Goal: Find specific page/section: Find specific page/section

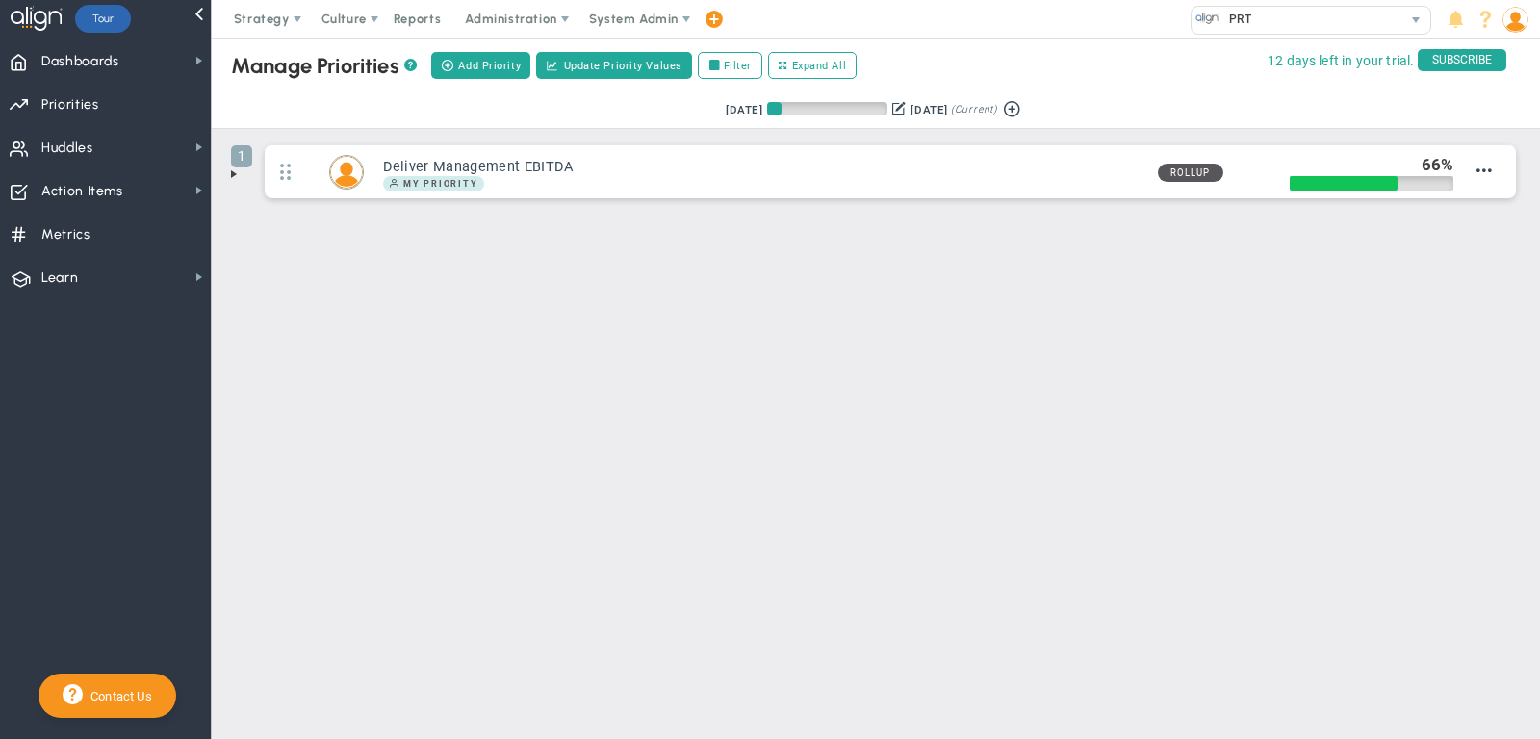
click at [237, 167] on span at bounding box center [233, 174] width 15 height 15
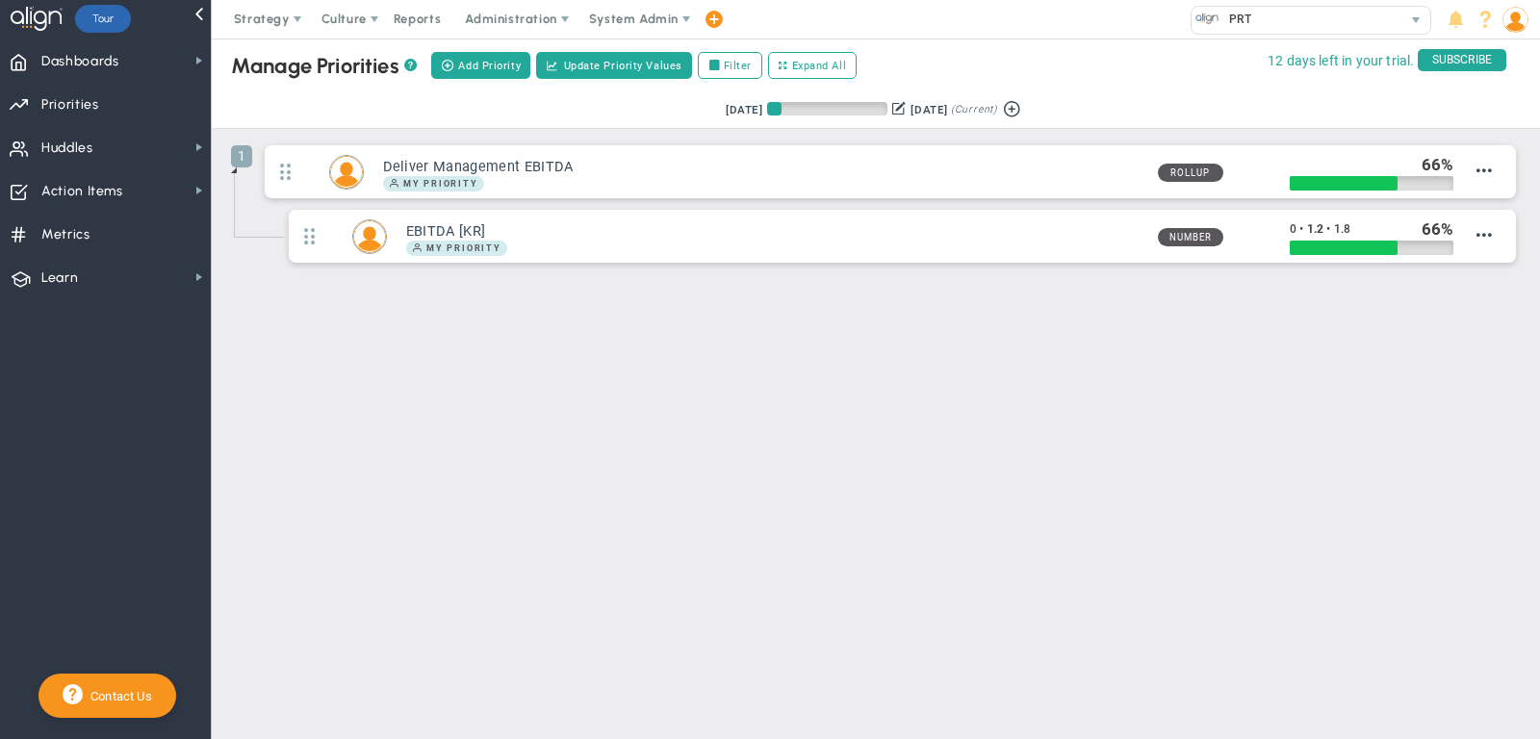
click at [236, 167] on span at bounding box center [233, 170] width 15 height 15
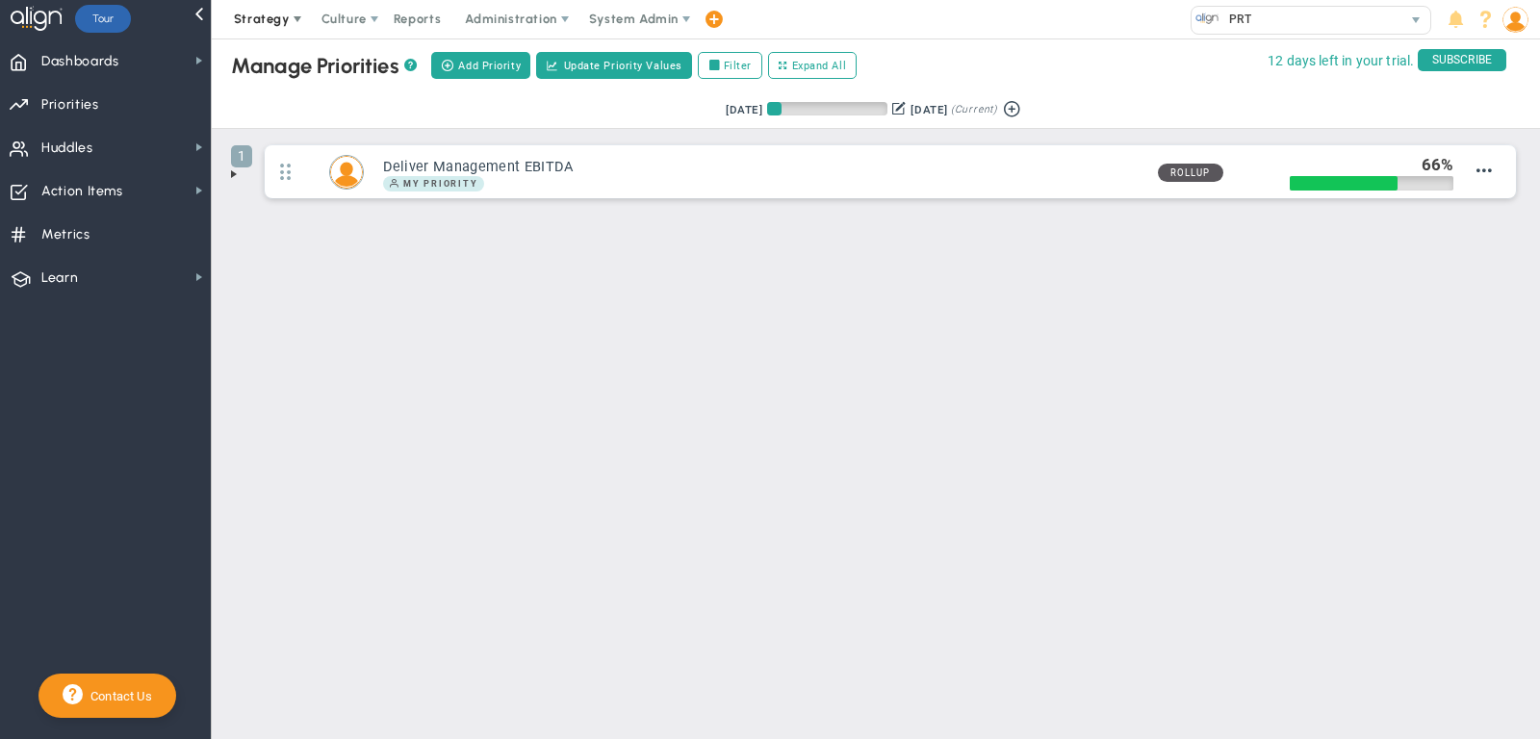
click at [272, 16] on span "Strategy" at bounding box center [262, 19] width 56 height 14
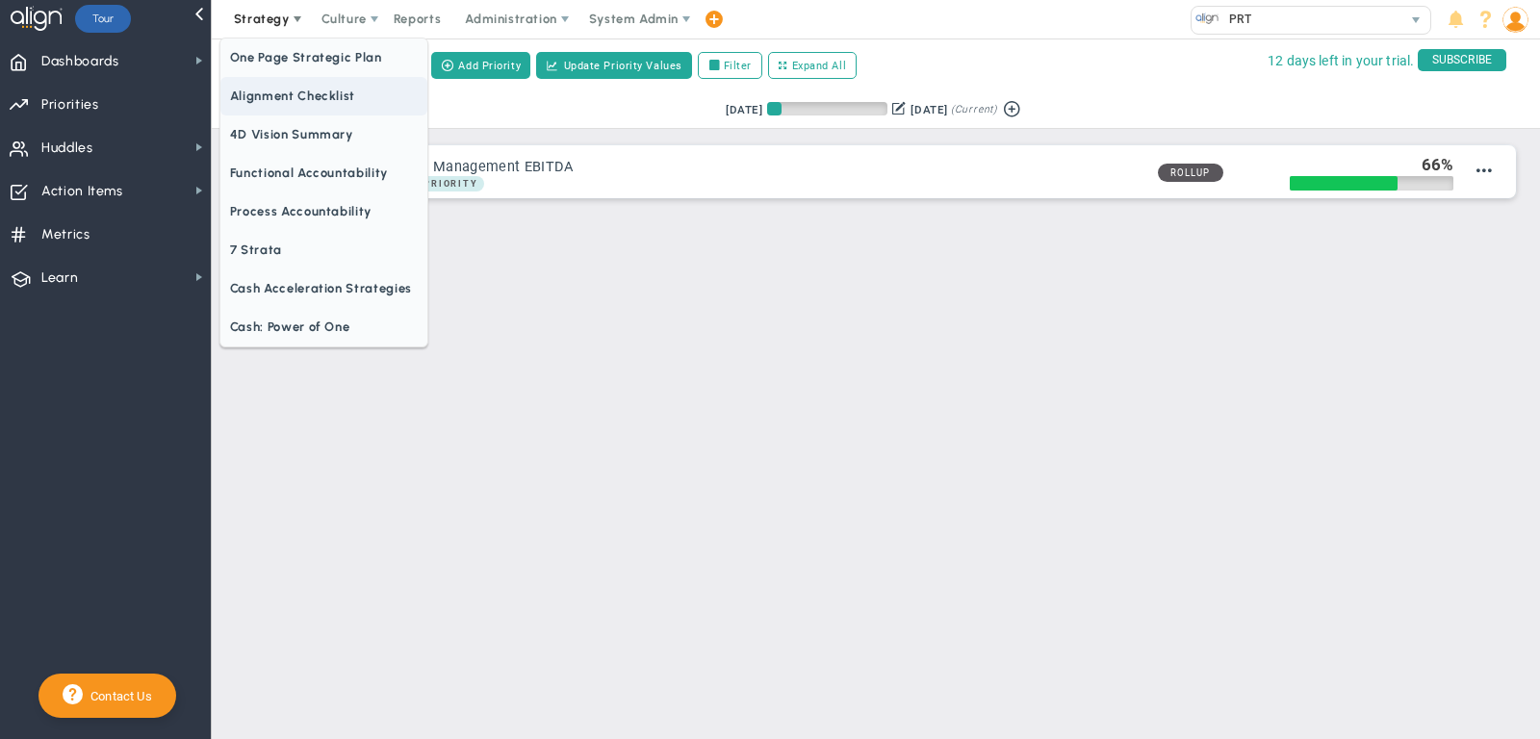
click at [316, 92] on span "Alignment Checklist" at bounding box center [323, 96] width 207 height 39
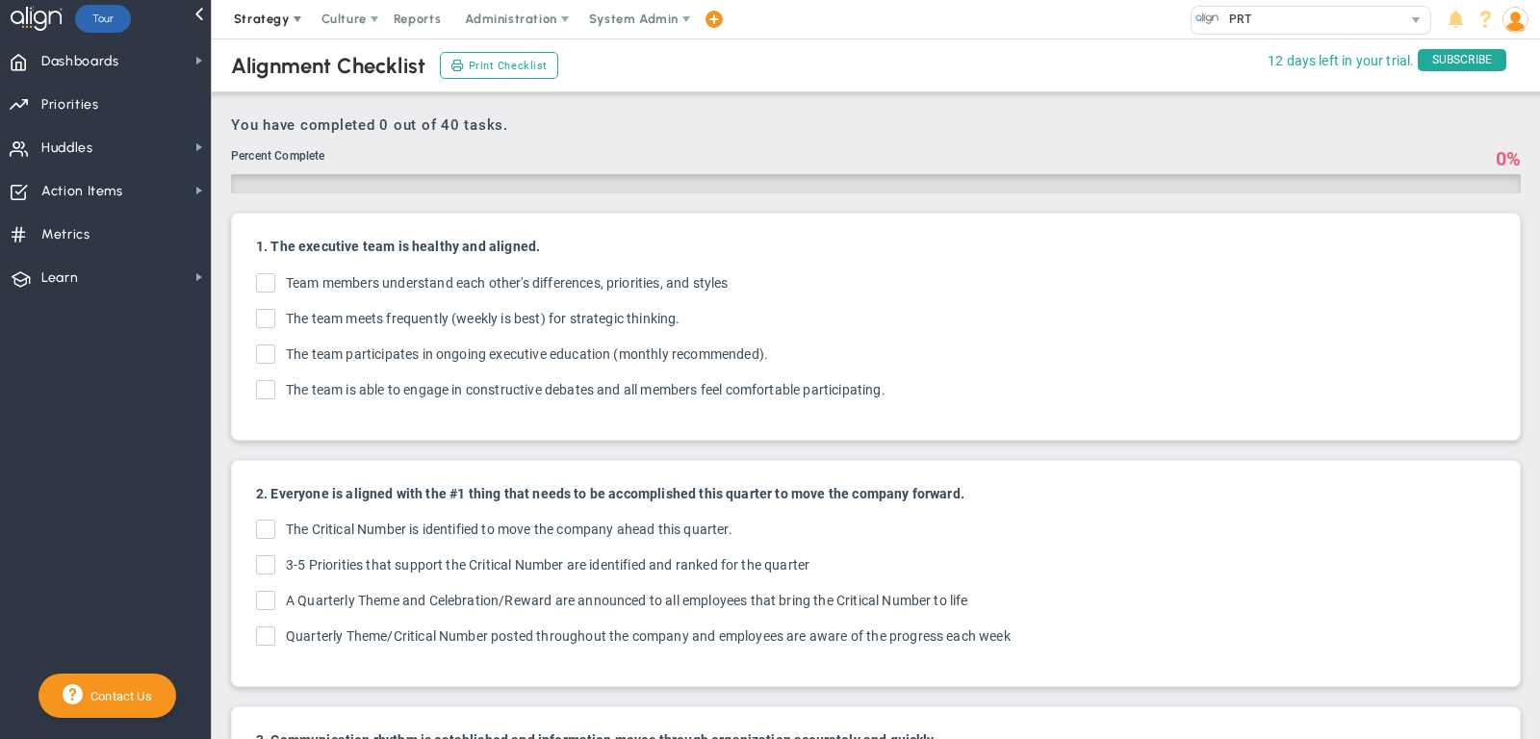
click at [280, 25] on span "Strategy" at bounding box center [262, 19] width 56 height 14
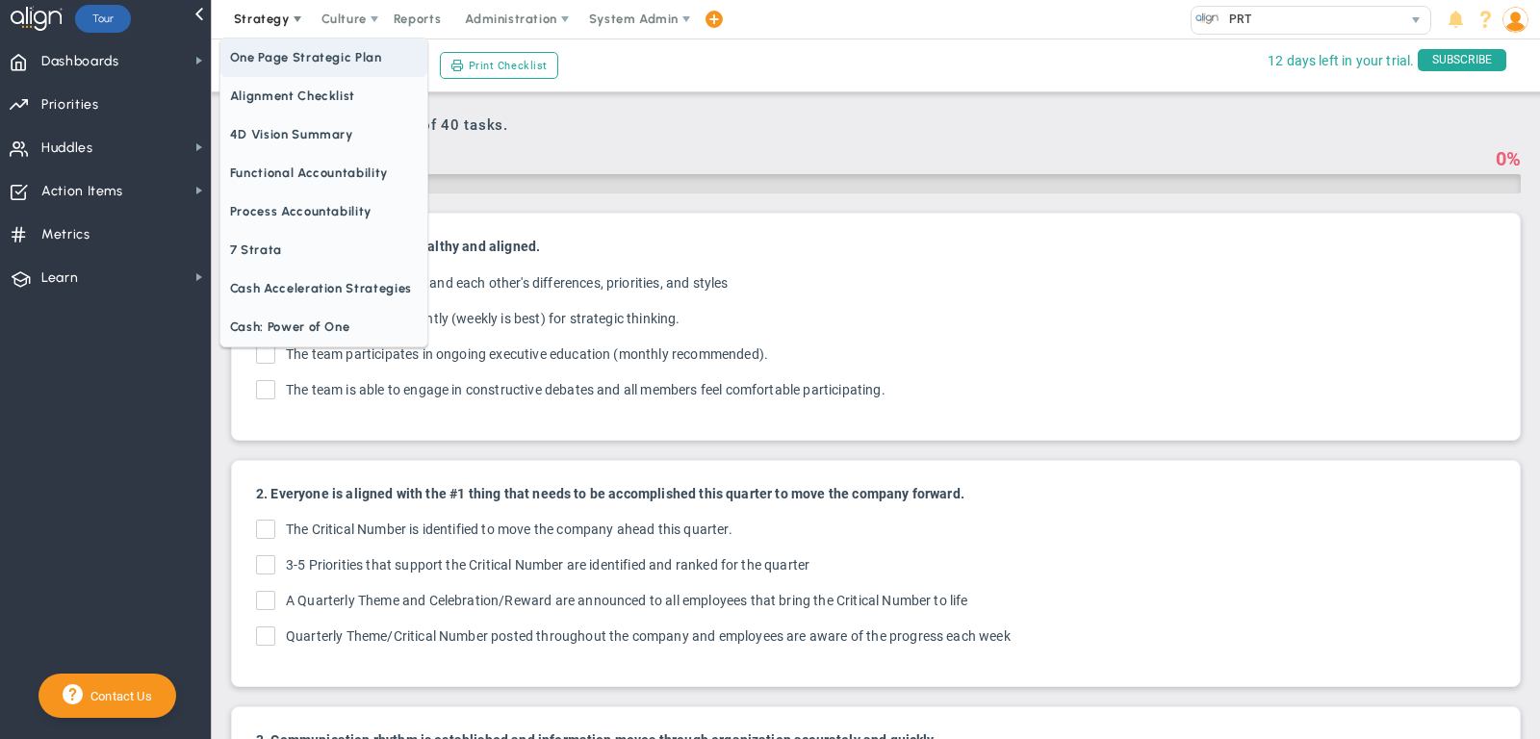
click at [284, 53] on span "One Page Strategic Plan" at bounding box center [323, 58] width 207 height 39
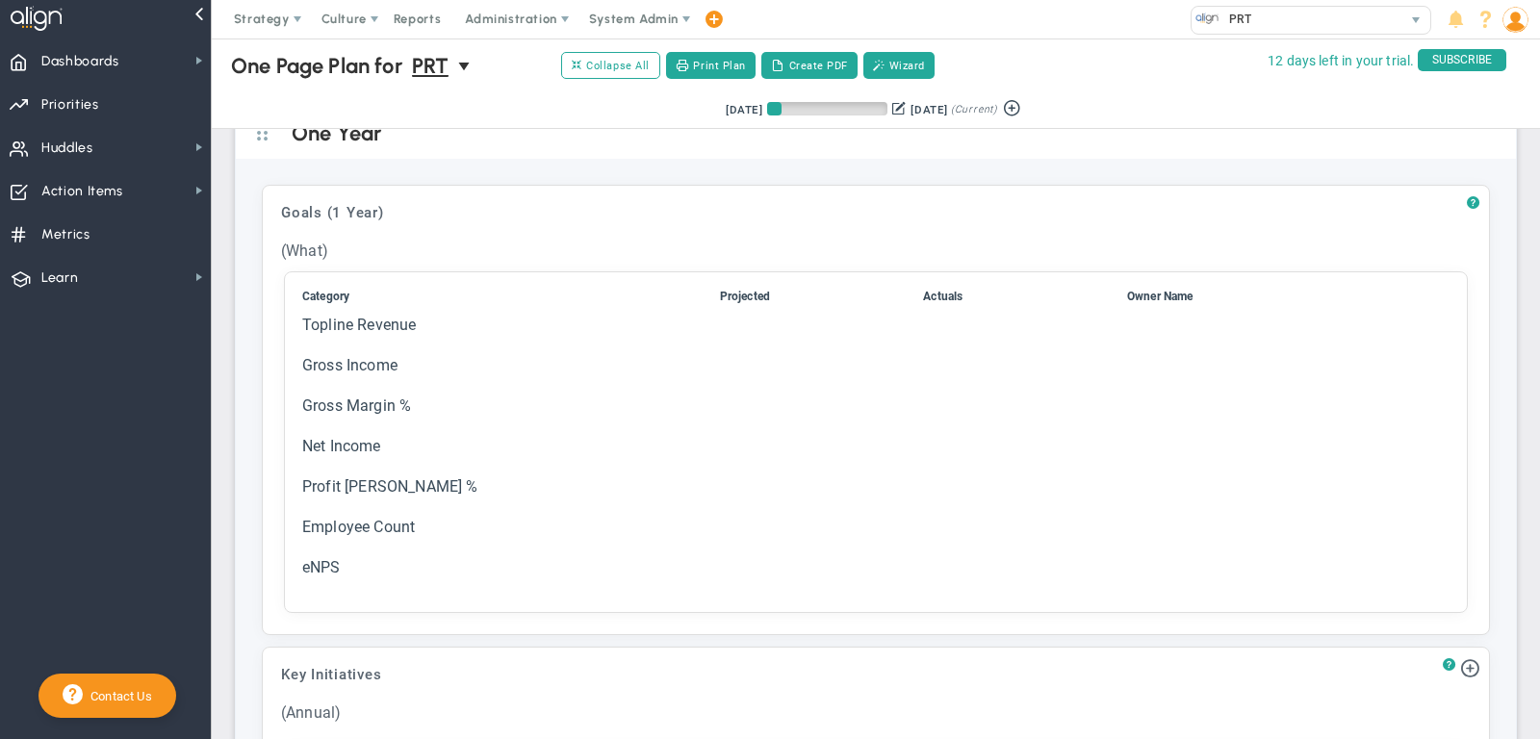
scroll to position [1086, 0]
click at [146, 77] on span "Dashboards Dashboards" at bounding box center [105, 60] width 211 height 43
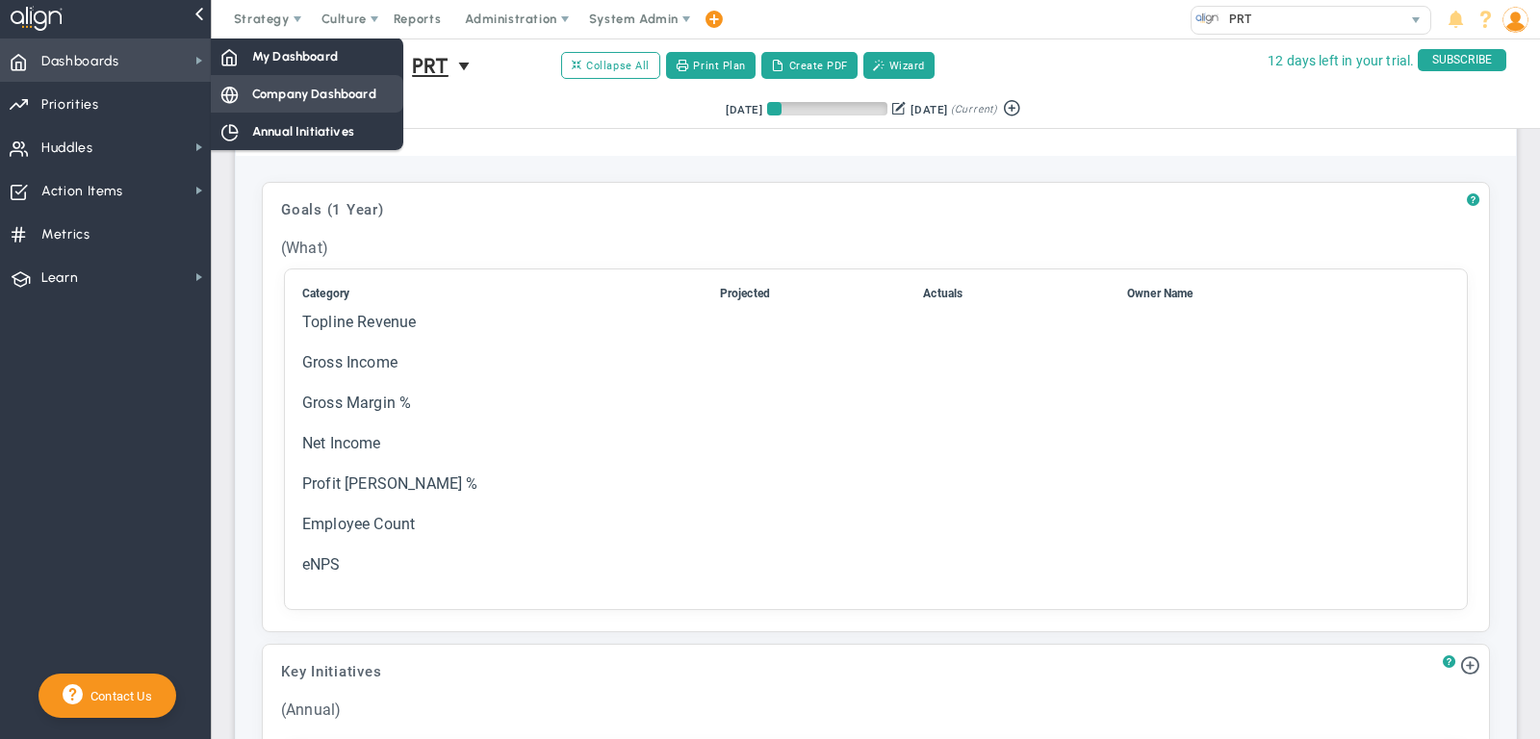
click at [255, 89] on span "Company Dashboard" at bounding box center [314, 94] width 124 height 18
